Goal: Transaction & Acquisition: Purchase product/service

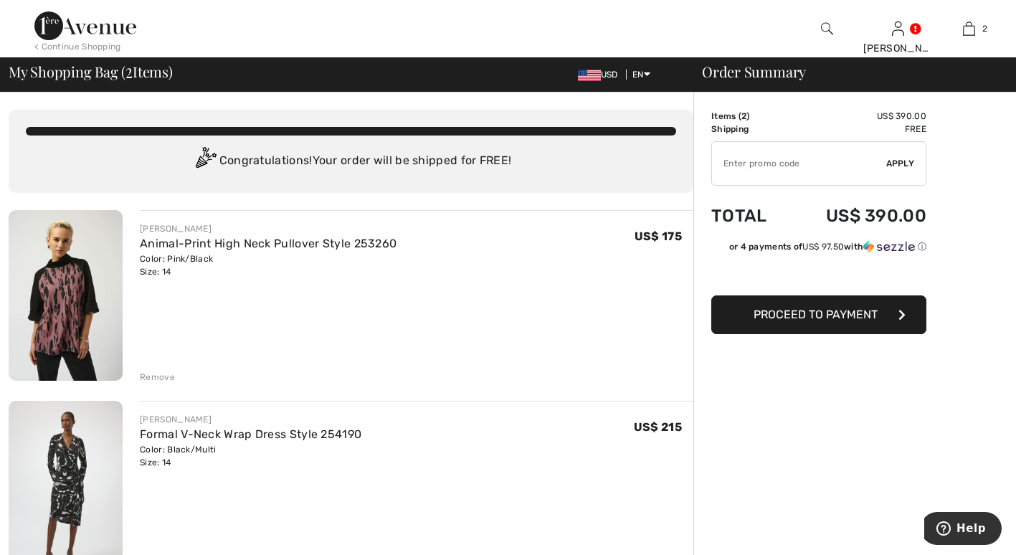
click at [161, 380] on div "Remove" at bounding box center [157, 377] width 35 height 13
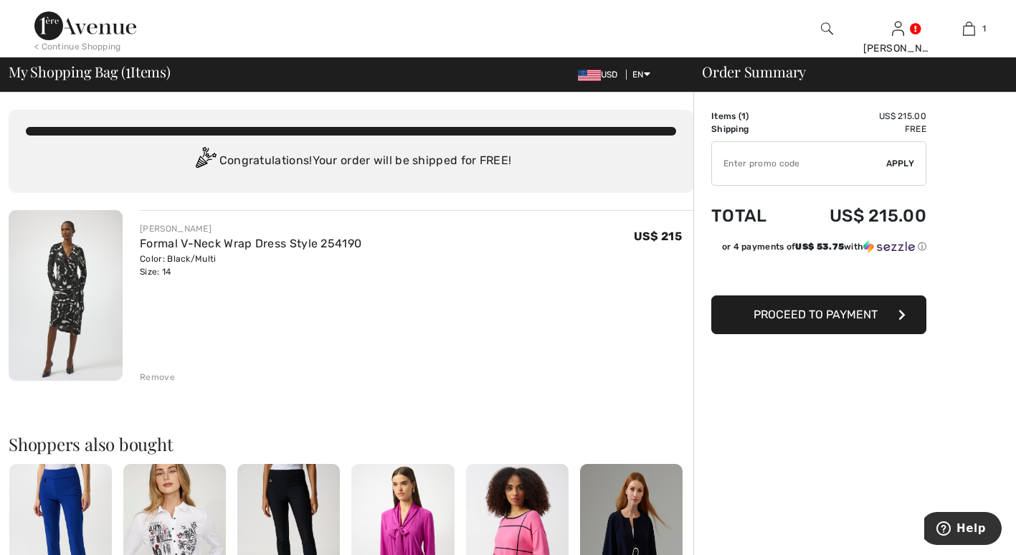
click at [855, 312] on span "Proceed to Payment" at bounding box center [815, 314] width 124 height 14
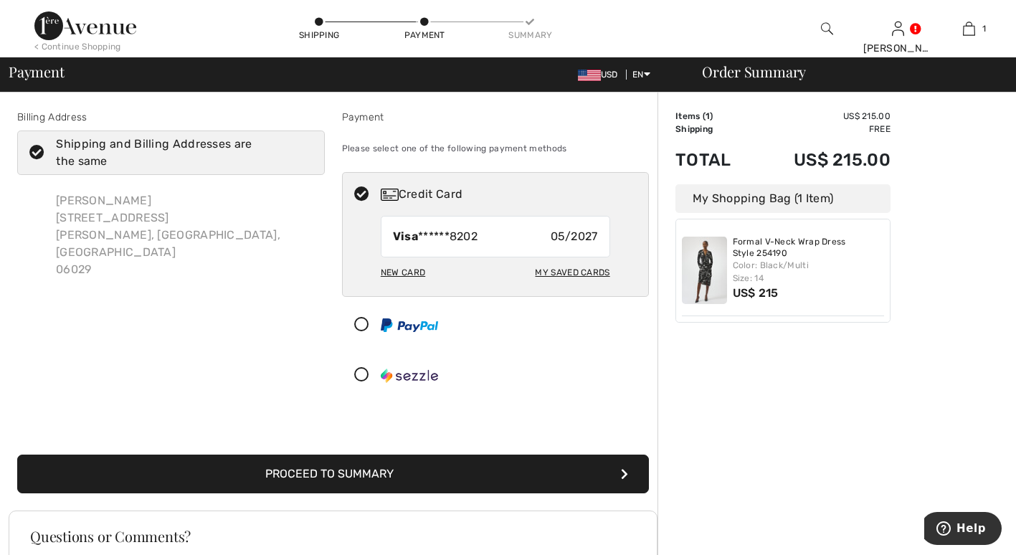
click at [311, 472] on button "Proceed to Summary" at bounding box center [332, 473] width 631 height 39
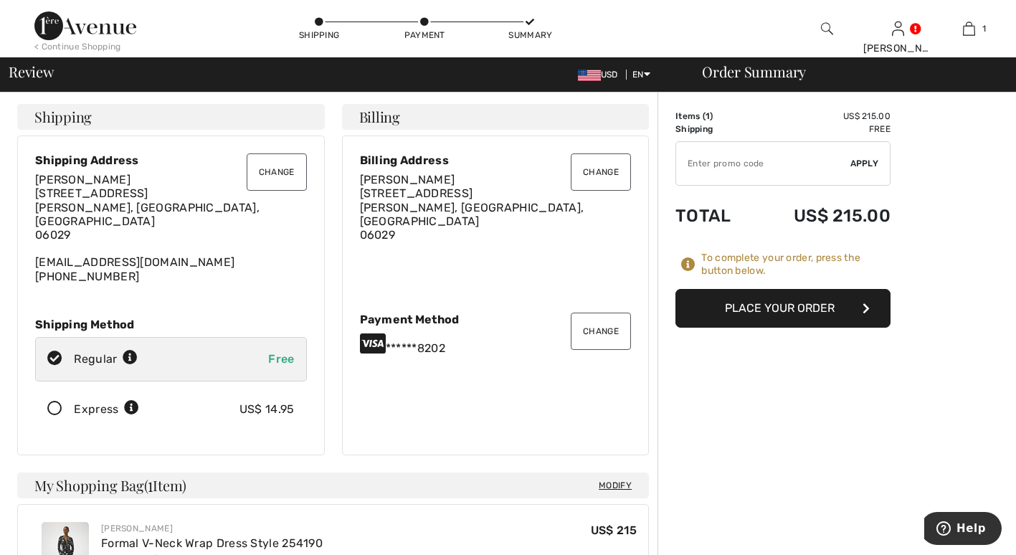
click at [757, 304] on button "Place Your Order" at bounding box center [782, 308] width 215 height 39
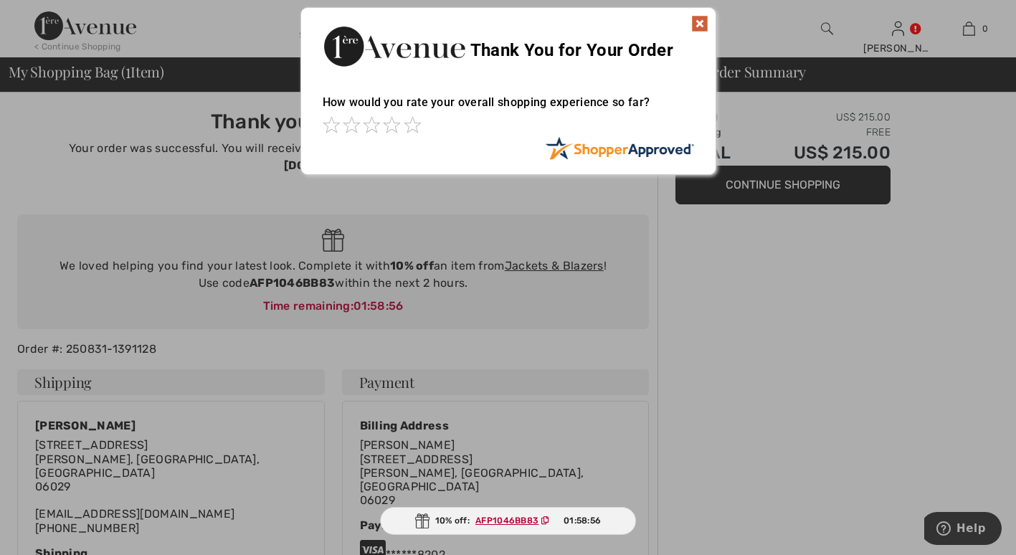
click at [699, 24] on img at bounding box center [699, 23] width 17 height 17
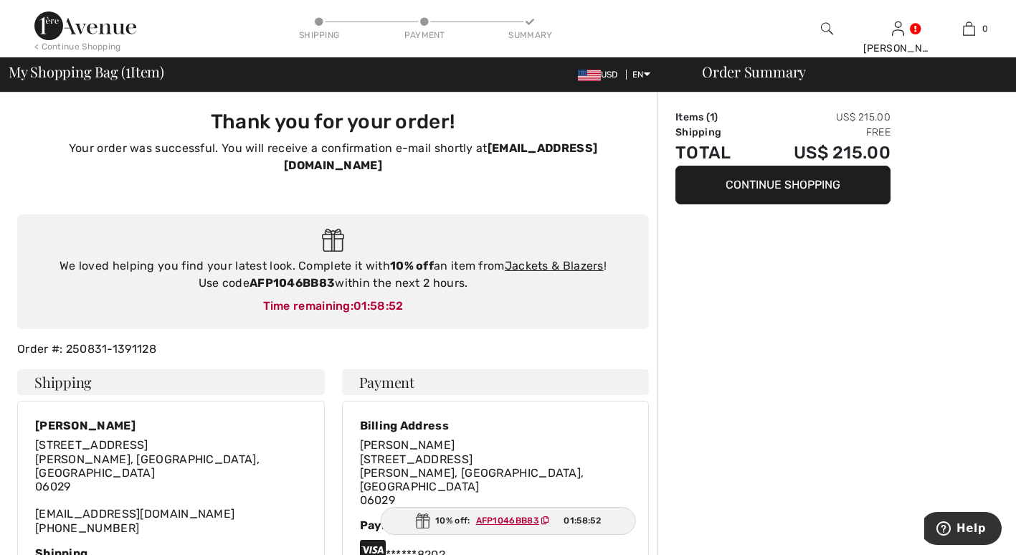
click at [775, 183] on button "Continue Shopping" at bounding box center [782, 185] width 215 height 39
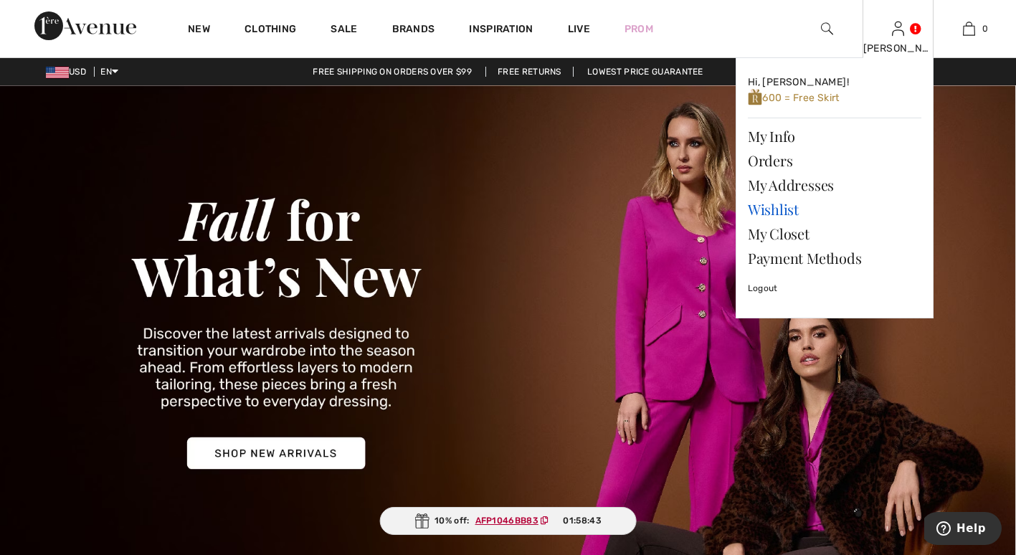
click at [776, 205] on link "Wishlist" at bounding box center [833, 209] width 173 height 24
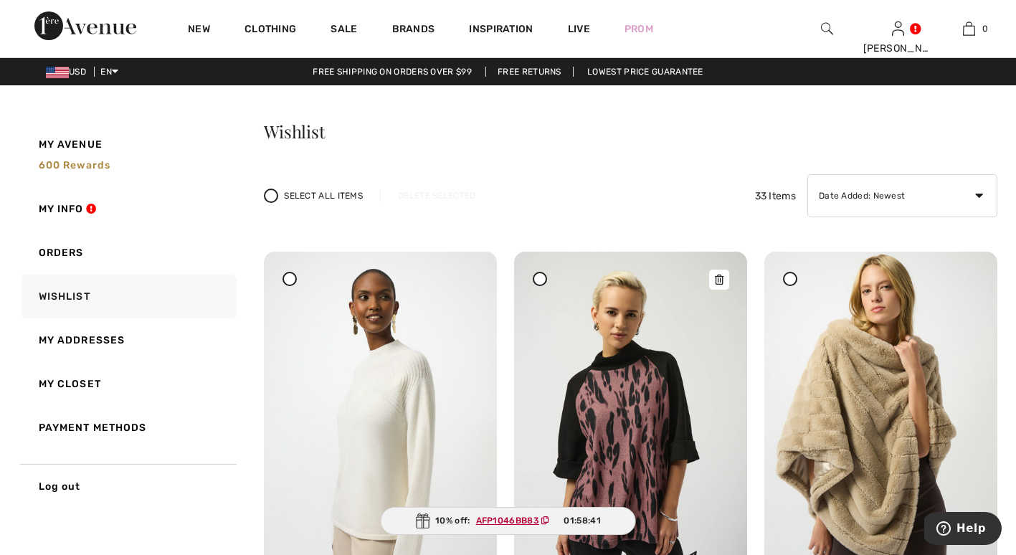
click at [626, 371] on img at bounding box center [630, 426] width 233 height 349
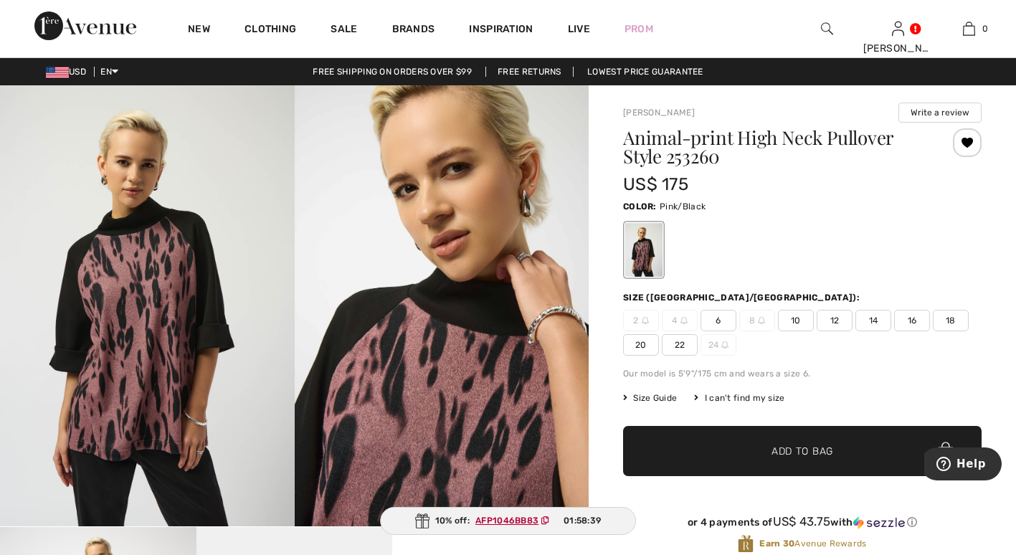
click at [876, 319] on span "14" at bounding box center [873, 320] width 36 height 21
click at [801, 451] on span "Add to Bag" at bounding box center [802, 451] width 62 height 15
click at [972, 32] on img at bounding box center [968, 28] width 12 height 17
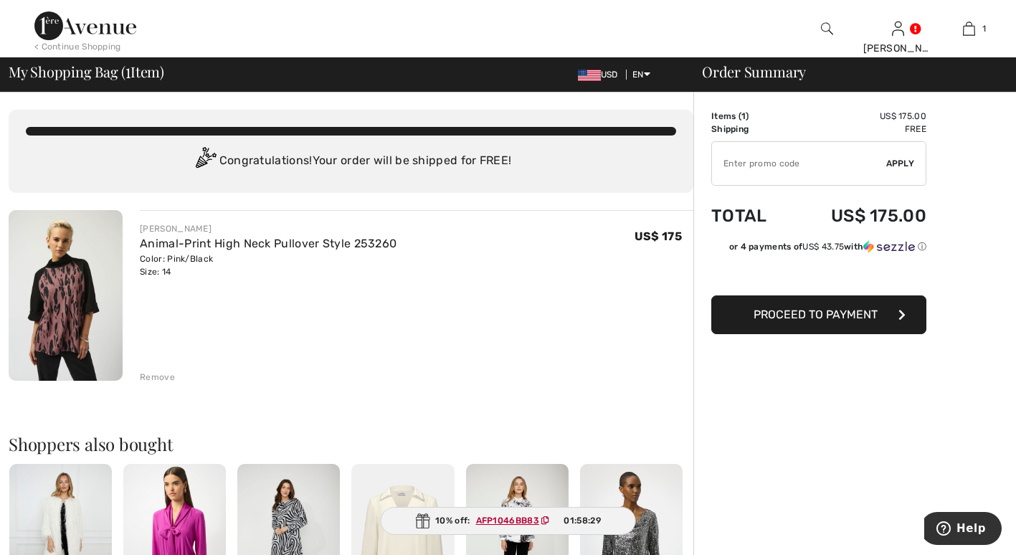
click at [781, 317] on span "Proceed to Payment" at bounding box center [815, 314] width 124 height 14
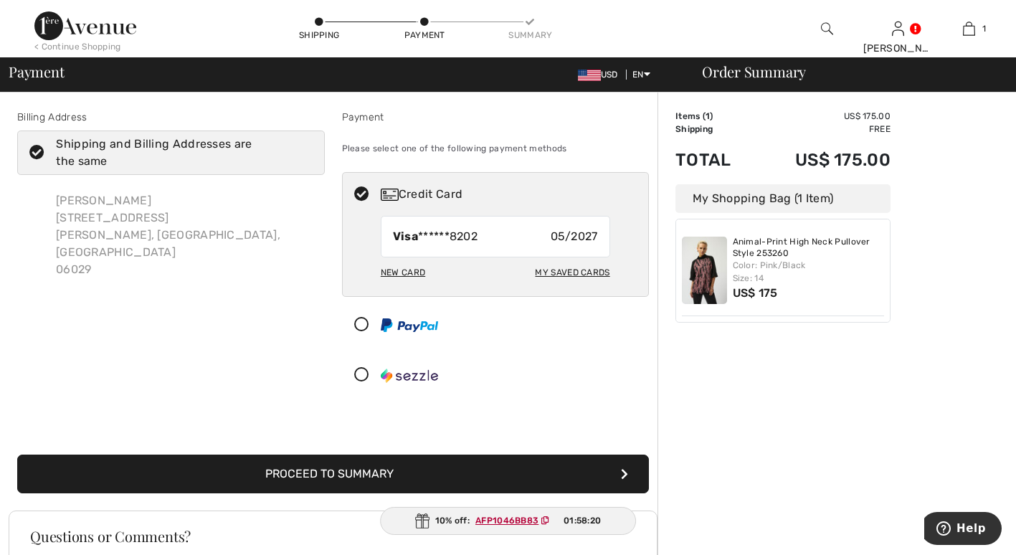
click at [355, 471] on button "Proceed to Summary" at bounding box center [332, 473] width 631 height 39
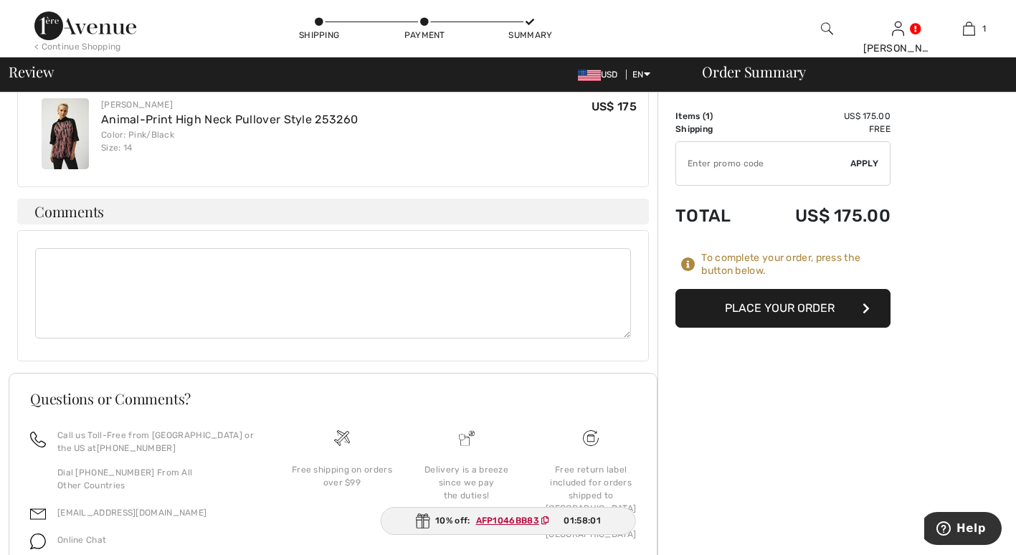
scroll to position [466, 0]
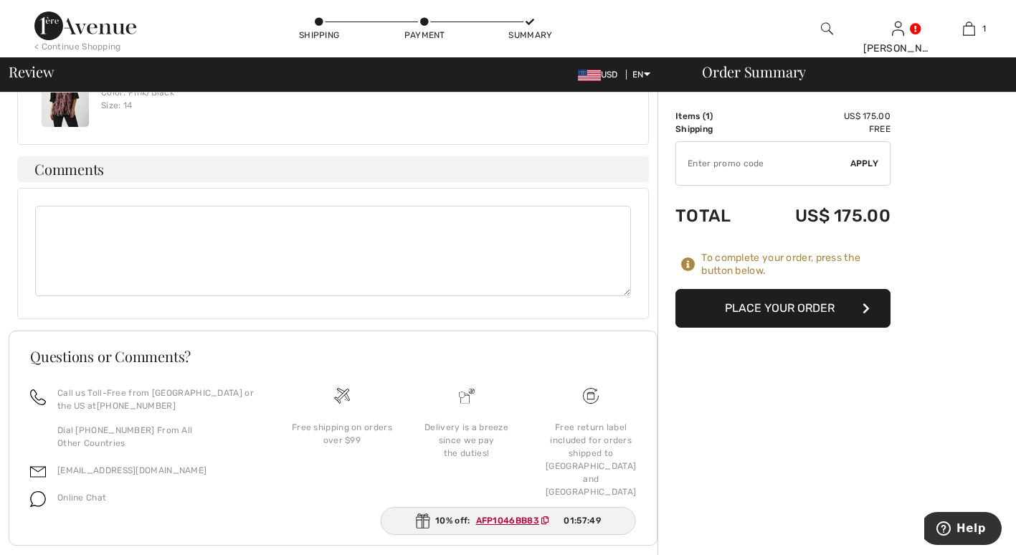
click at [501, 521] on ins "AFP1046BB83" at bounding box center [507, 520] width 63 height 10
click at [501, 521] on ins "AFP1046BB83" at bounding box center [506, 520] width 63 height 10
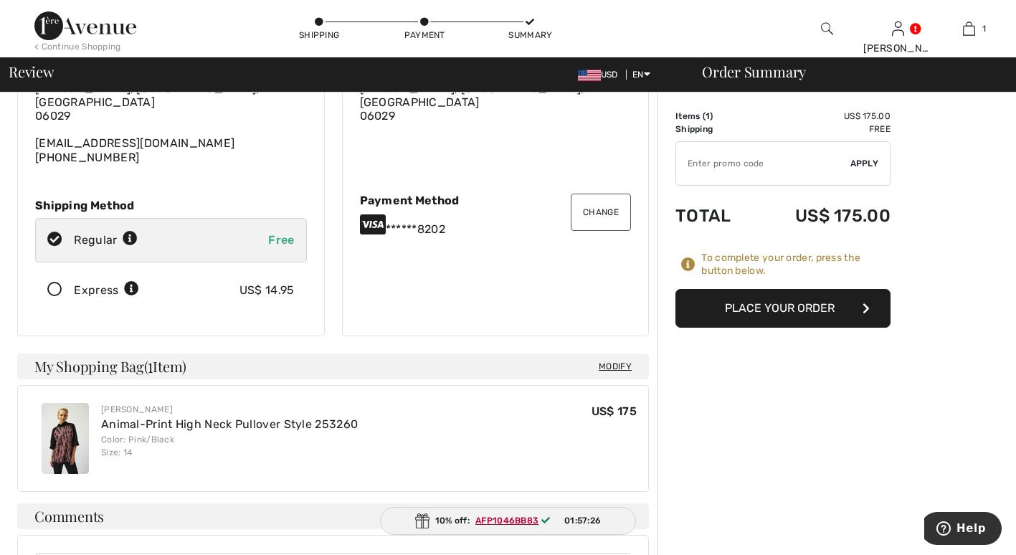
scroll to position [120, 0]
click at [689, 161] on input "TEXT" at bounding box center [763, 163] width 174 height 43
type input "AFP1046BB83"
click at [856, 165] on span "Apply" at bounding box center [864, 163] width 29 height 13
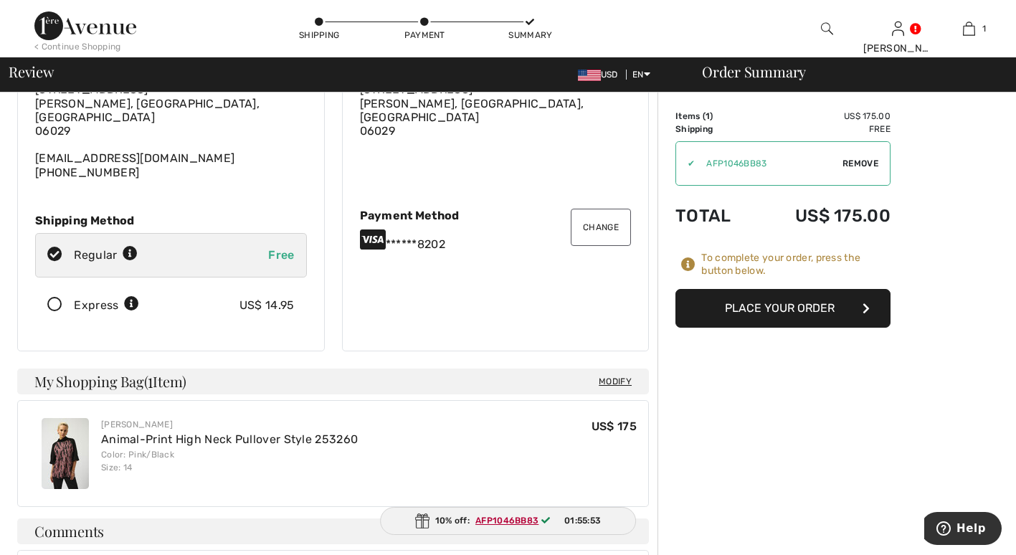
scroll to position [90, 0]
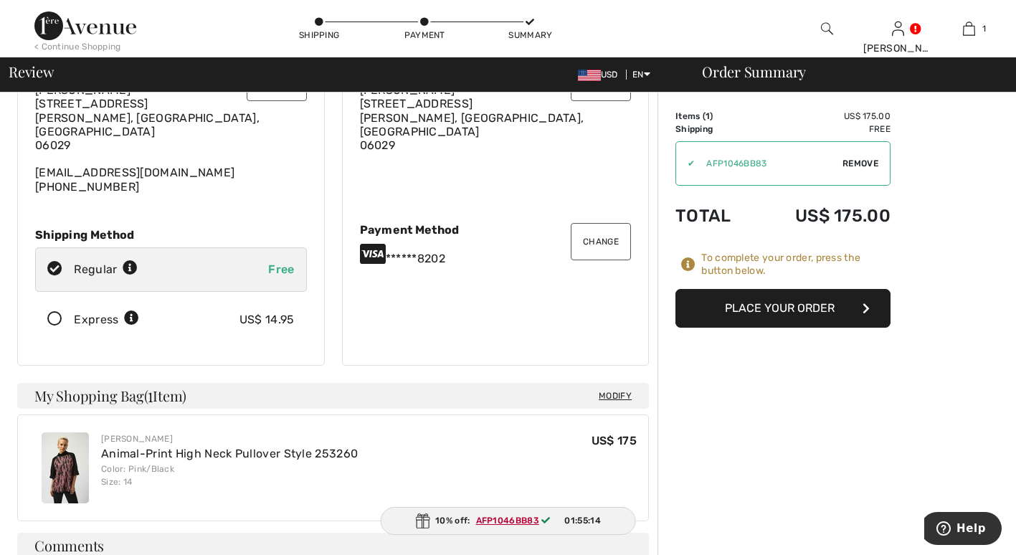
click at [777, 307] on button "Place Your Order" at bounding box center [782, 308] width 215 height 39
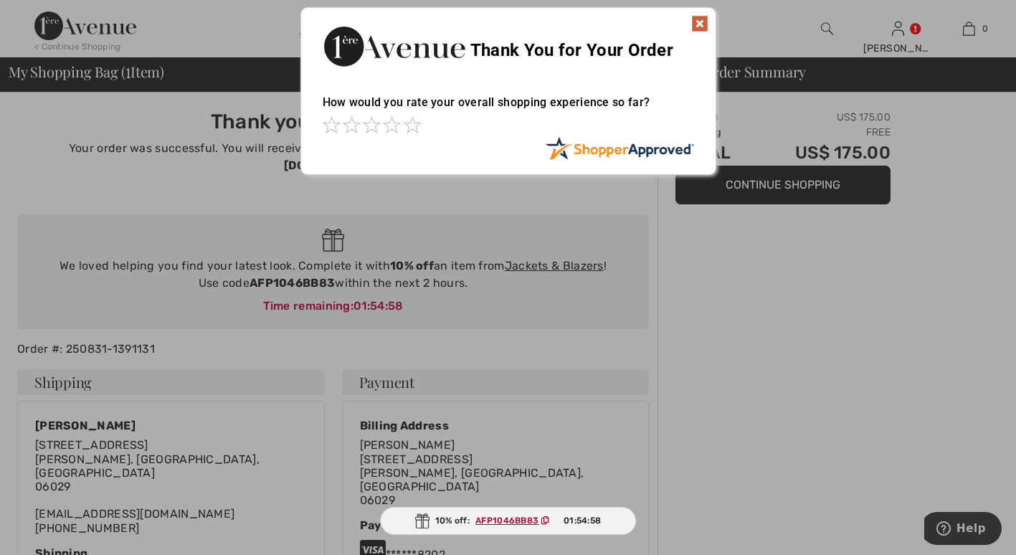
click at [701, 24] on img at bounding box center [699, 23] width 17 height 17
